Goal: Communication & Community: Participate in discussion

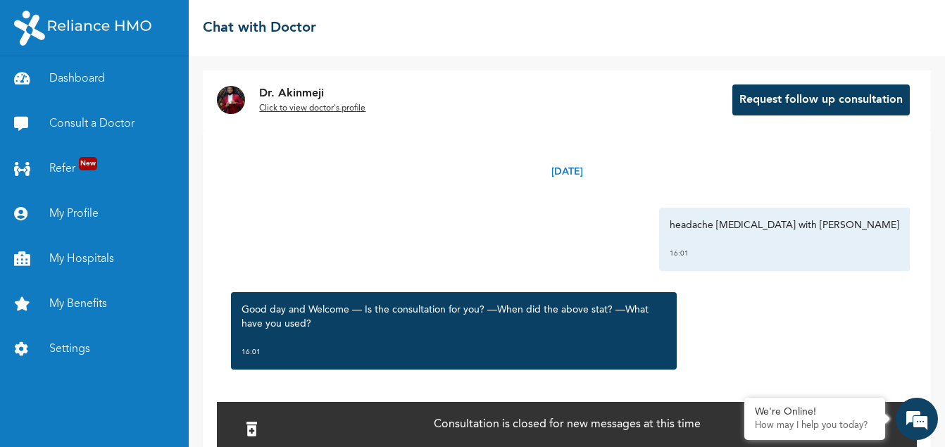
scroll to position [623, 0]
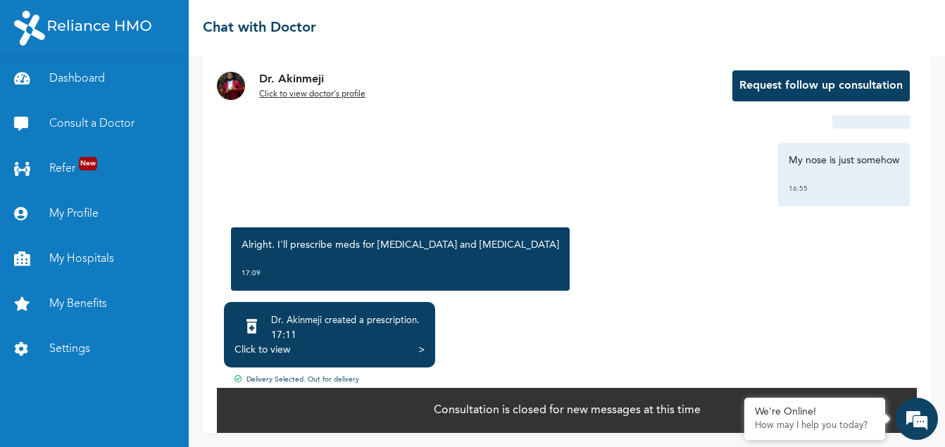
scroll to position [623, 0]
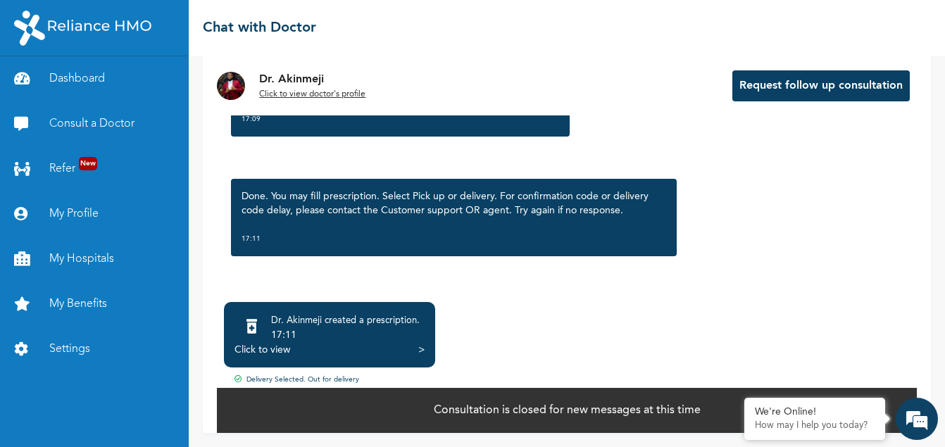
click at [416, 346] on div "Click to view >" at bounding box center [329, 350] width 190 height 14
click at [272, 347] on div "Click to view" at bounding box center [262, 350] width 56 height 14
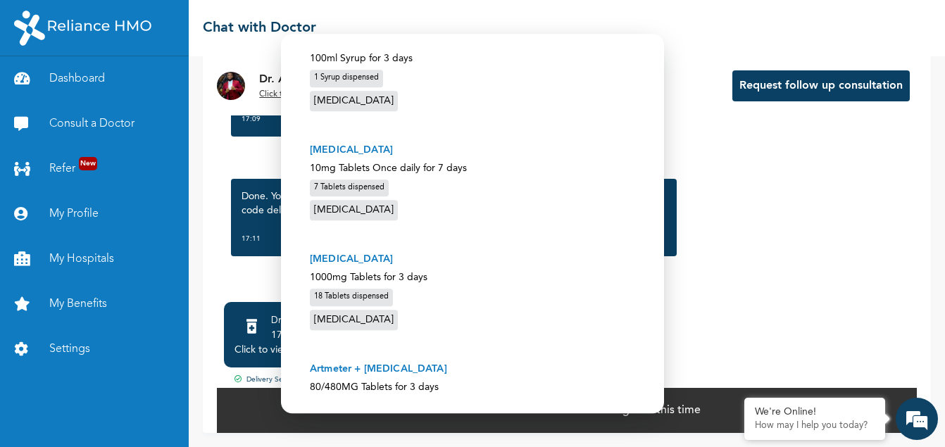
scroll to position [290, 0]
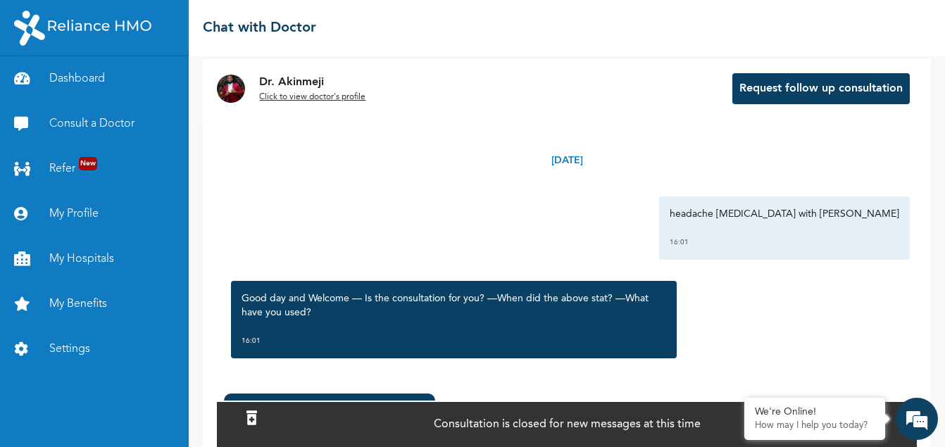
scroll to position [103, 0]
